Goal: Transaction & Acquisition: Purchase product/service

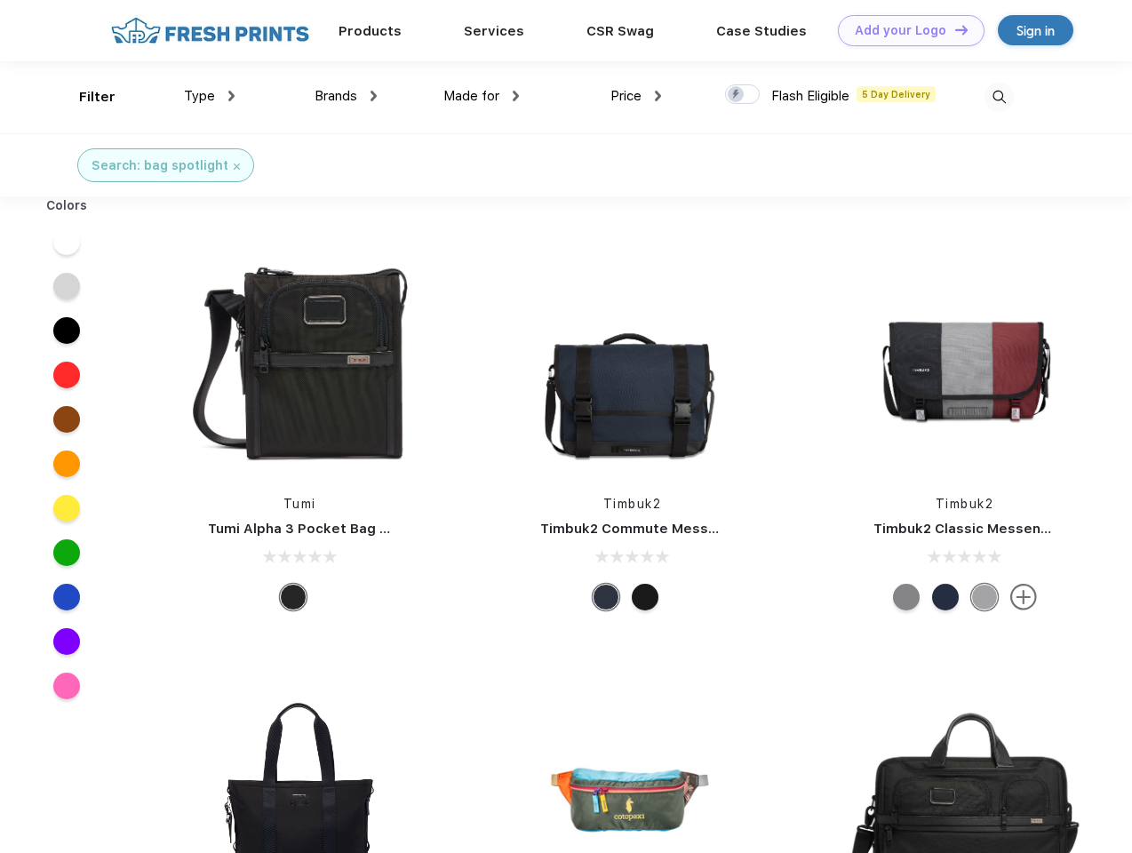
click at [905, 30] on link "Add your Logo Design Tool" at bounding box center [911, 30] width 147 height 31
click at [0, 0] on div "Design Tool" at bounding box center [0, 0] width 0 height 0
click at [954, 29] on link "Add your Logo Design Tool" at bounding box center [911, 30] width 147 height 31
click at [85, 97] on div "Filter" at bounding box center [97, 97] width 36 height 20
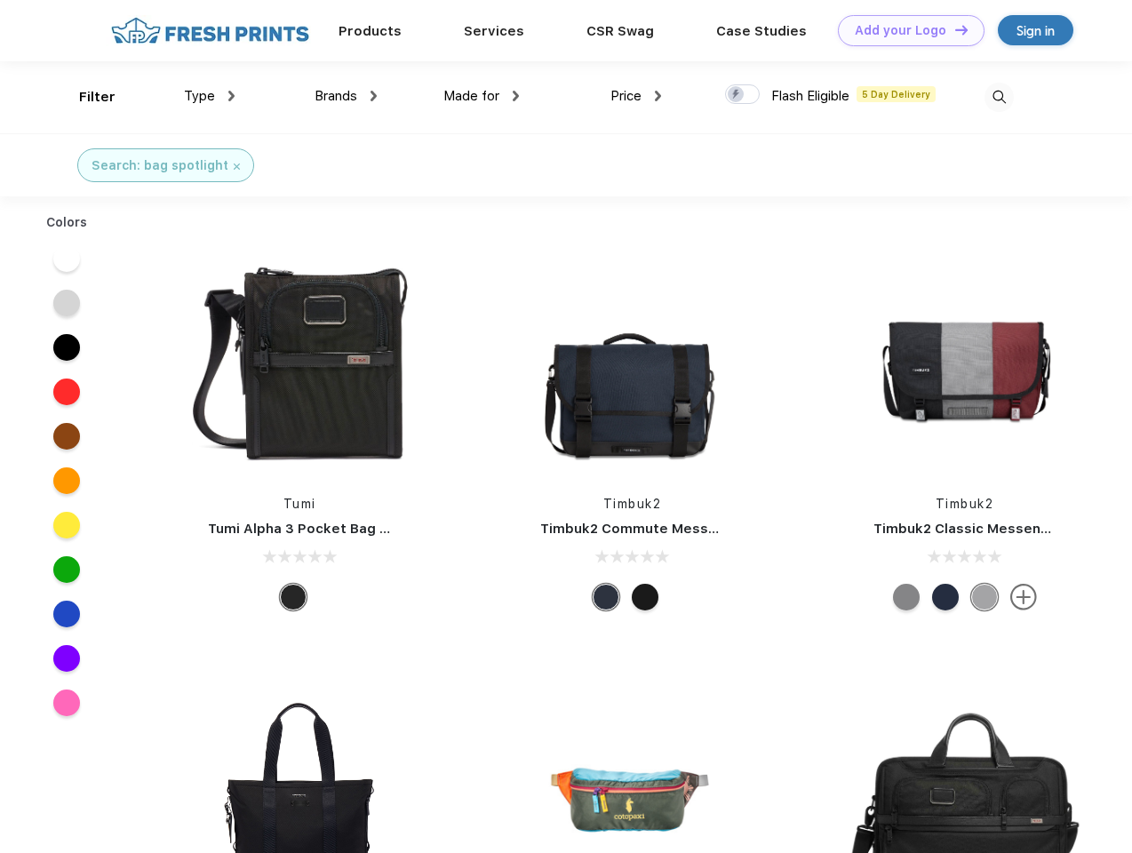
click at [210, 96] on span "Type" at bounding box center [199, 96] width 31 height 16
click at [346, 96] on span "Brands" at bounding box center [336, 96] width 43 height 16
click at [482, 96] on span "Made for" at bounding box center [472, 96] width 56 height 16
click at [636, 96] on span "Price" at bounding box center [626, 96] width 31 height 16
click at [743, 95] on div at bounding box center [742, 94] width 35 height 20
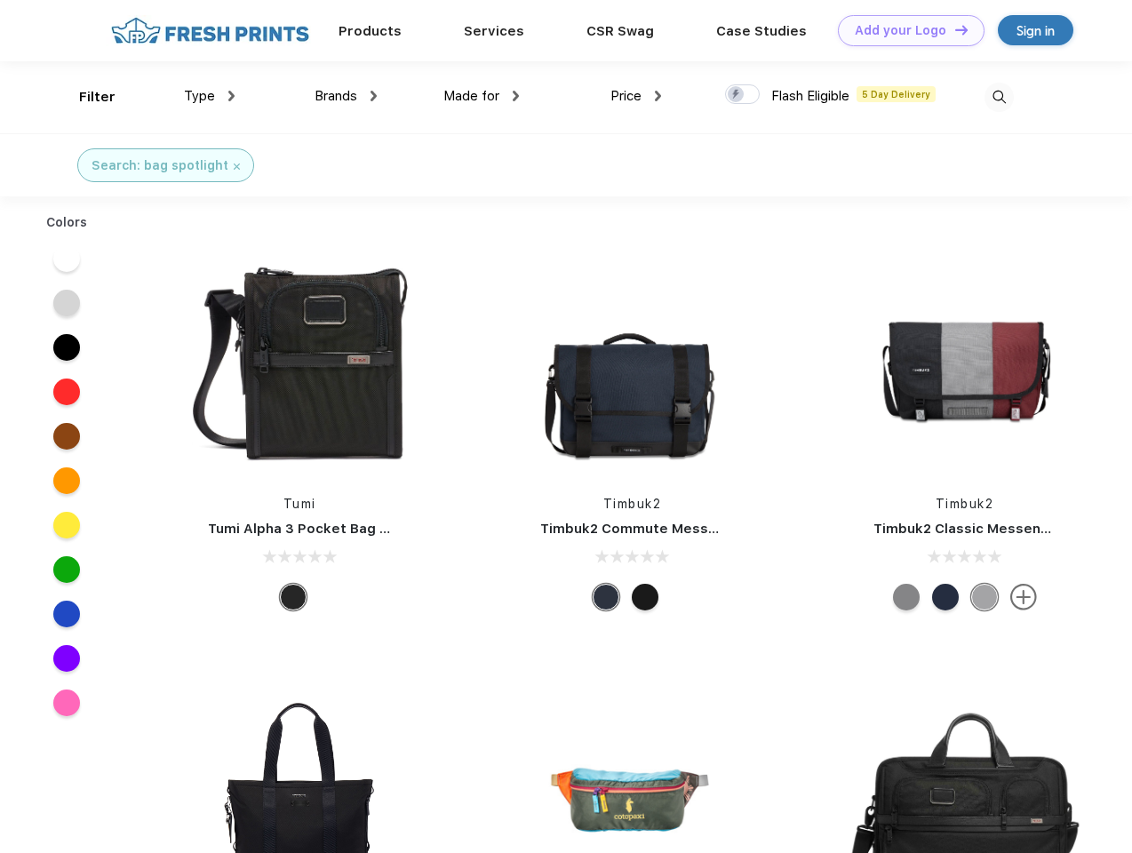
click at [737, 95] on input "checkbox" at bounding box center [731, 90] width 12 height 12
click at [999, 97] on img at bounding box center [999, 97] width 29 height 29
